Goal: Task Accomplishment & Management: Use online tool/utility

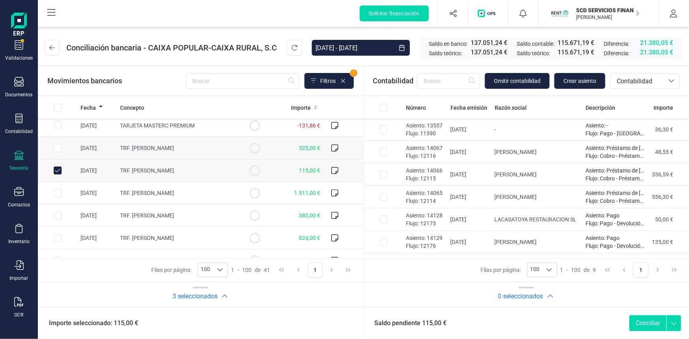
scroll to position [107, 0]
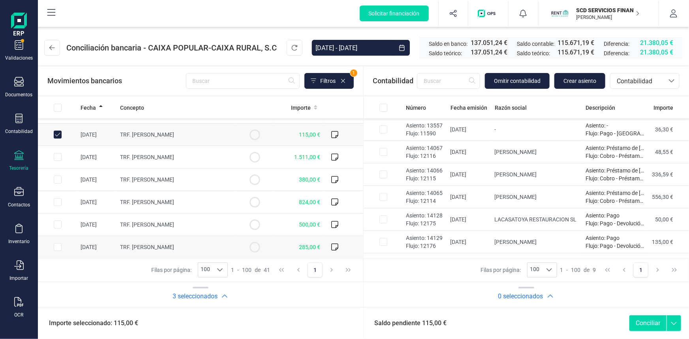
click at [57, 246] on input "Row Selected 09601a92-4d87-437e-9dc8-51138fd2c662" at bounding box center [58, 247] width 8 height 8
checkbox input "true"
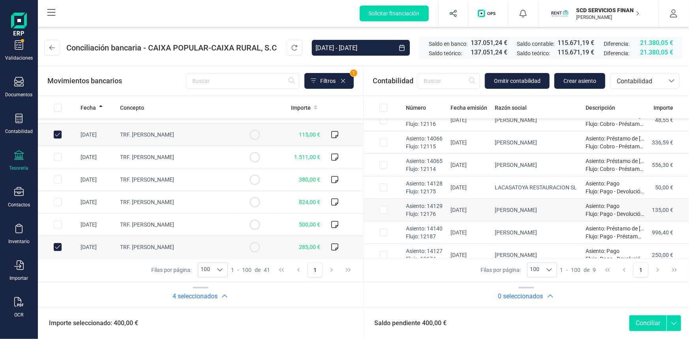
scroll to position [62, 0]
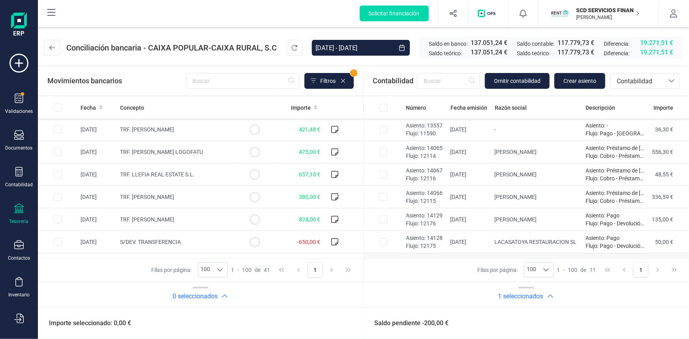
scroll to position [107, 0]
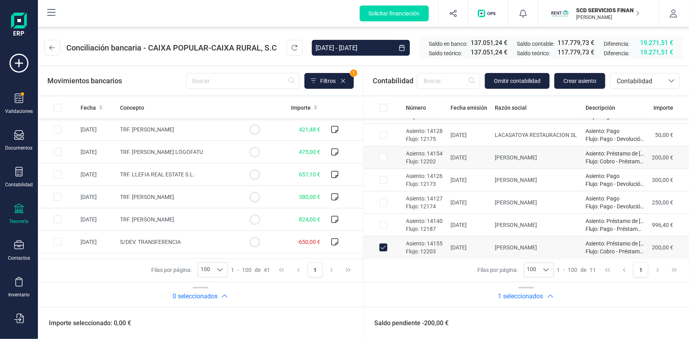
click at [382, 156] on input "Row Selected 74737654-be34-4c6e-8d8e-824979056110" at bounding box center [383, 158] width 8 height 8
checkbox input "true"
click at [58, 239] on input "Row Selected 72e79dd4-b3f8-4b7e-9d73-21b5b88fc740" at bounding box center [58, 242] width 8 height 8
checkbox input "true"
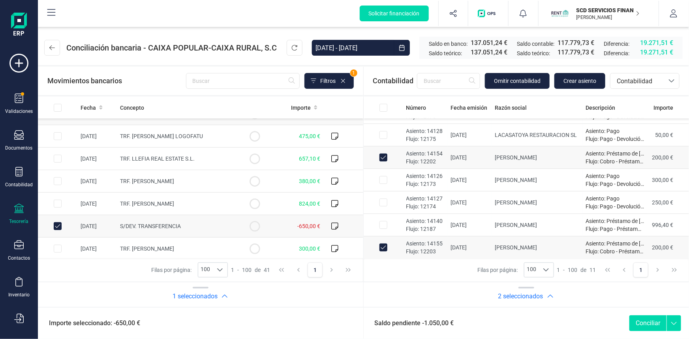
scroll to position [0, 0]
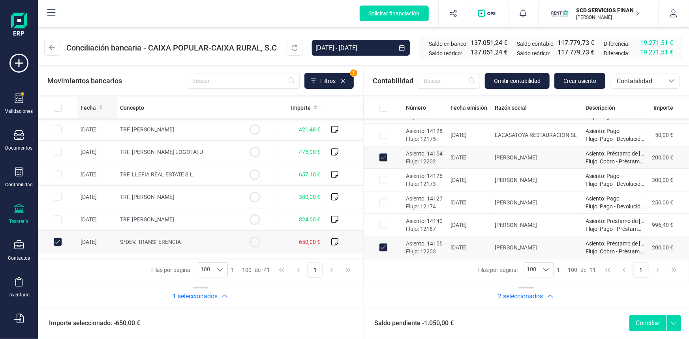
click at [89, 108] on span "Fecha" at bounding box center [88, 108] width 15 height 8
click at [57, 152] on input "Row Selected eeabc54f-9f60-4d0b-b12a-7db5fc6f5334" at bounding box center [58, 152] width 8 height 8
checkbox input "true"
click at [58, 242] on input "Row Selected d4ff7ba1-0dc3-485a-888e-99cc11cfec98" at bounding box center [58, 242] width 8 height 8
checkbox input "true"
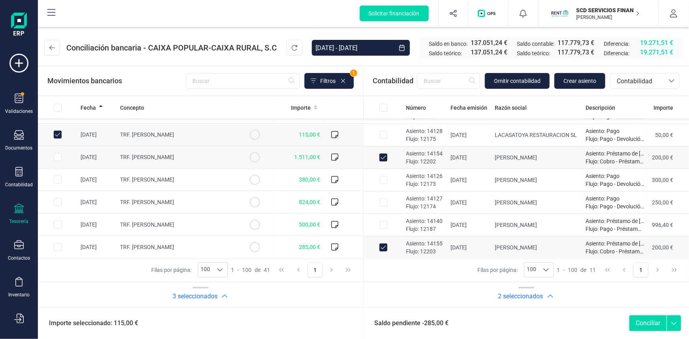
scroll to position [143, 0]
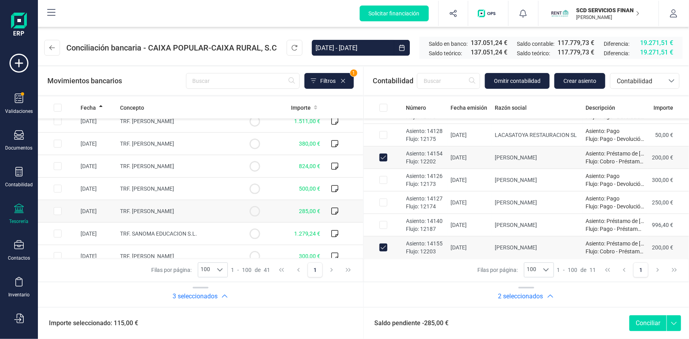
click at [55, 212] on input "Row Selected 09601a92-4d87-437e-9dc8-51138fd2c662" at bounding box center [58, 211] width 8 height 8
checkbox input "true"
click at [647, 322] on button "Conciliar" at bounding box center [647, 323] width 37 height 16
checkbox input "false"
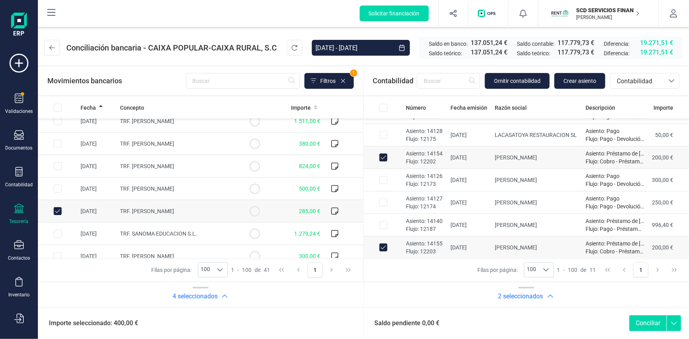
checkbox input "false"
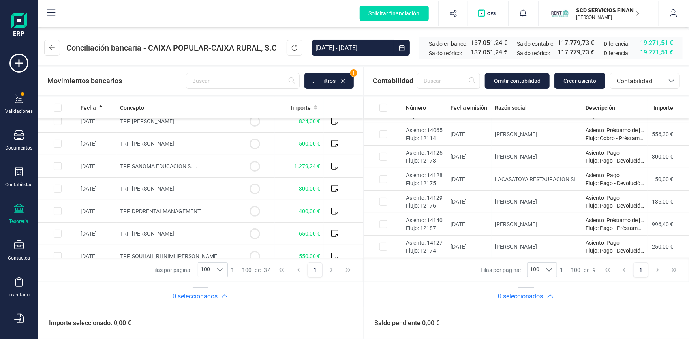
scroll to position [62, 0]
